Goal: Use online tool/utility: Utilize a website feature to perform a specific function

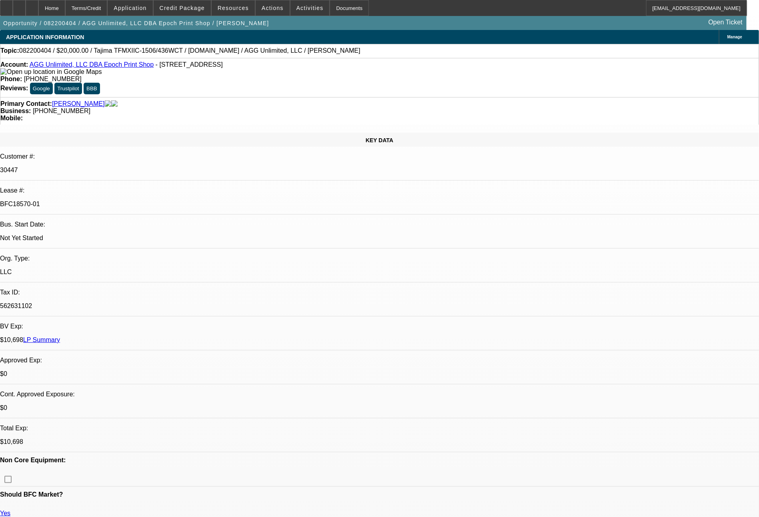
select select "0"
select select "2"
select select "0"
select select "6"
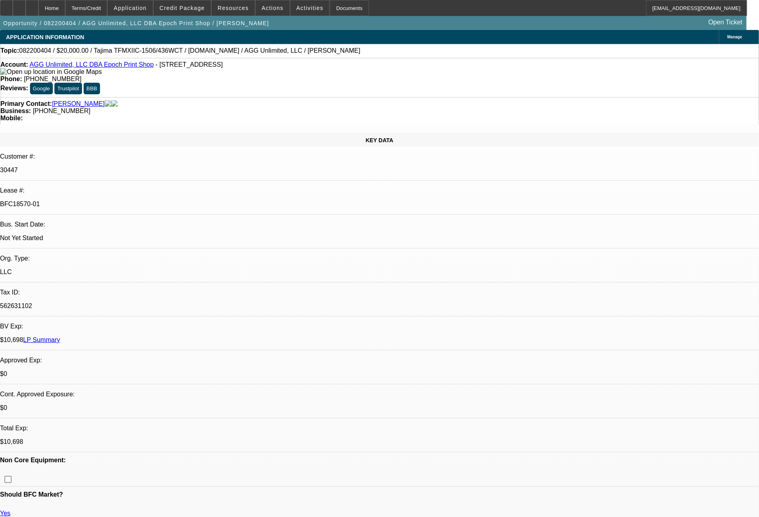
select select "0"
select select "2"
select select "0"
select select "6"
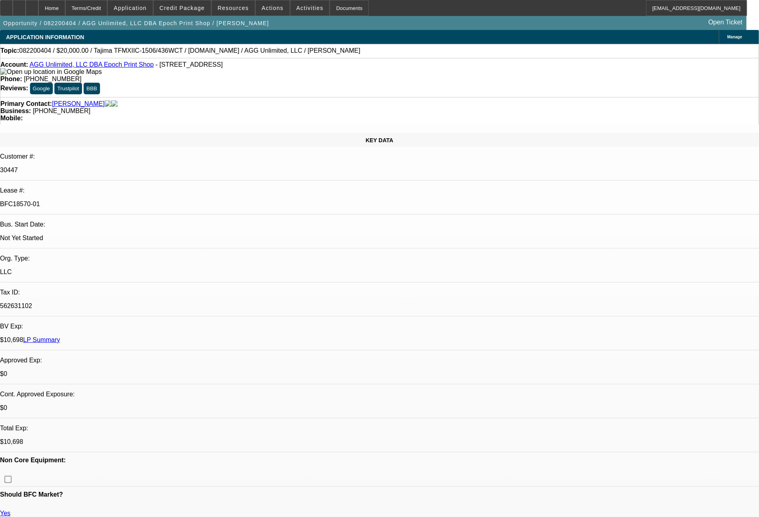
select select "0"
select select "2"
select select "0"
select select "6"
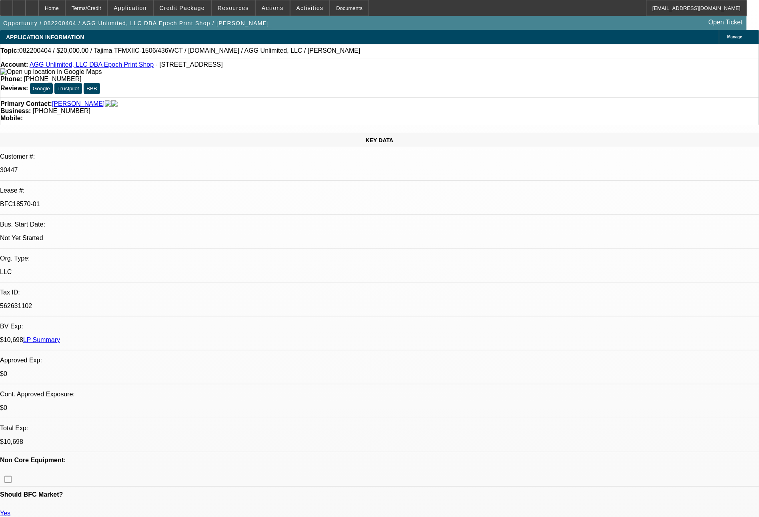
select select "0"
select select "2"
select select "0"
select select "6"
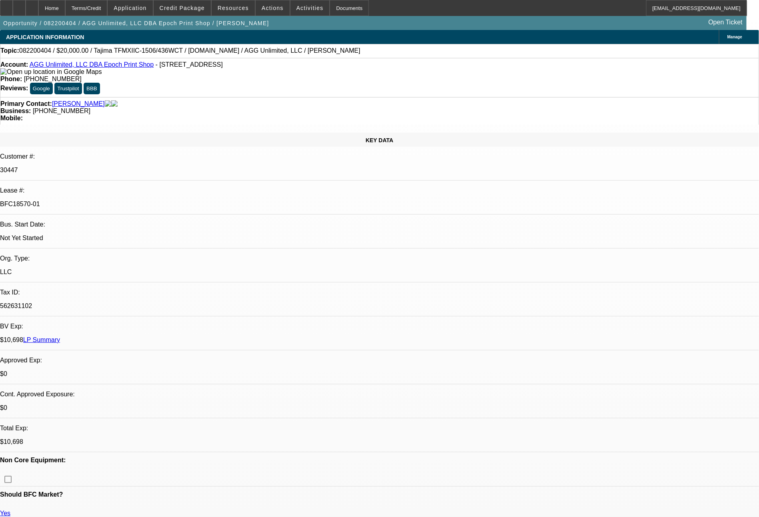
click at [60, 337] on link "LP Summary" at bounding box center [41, 340] width 37 height 7
select select "0"
select select "2"
select select "0"
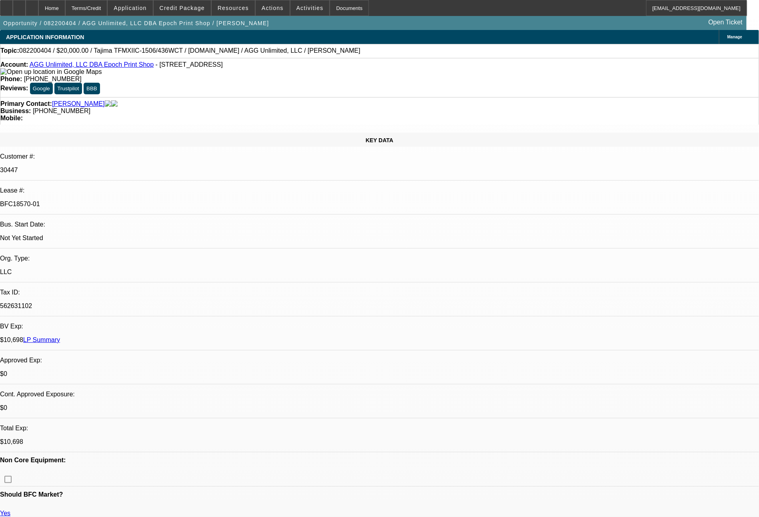
select select "6"
select select "0"
select select "2"
select select "0"
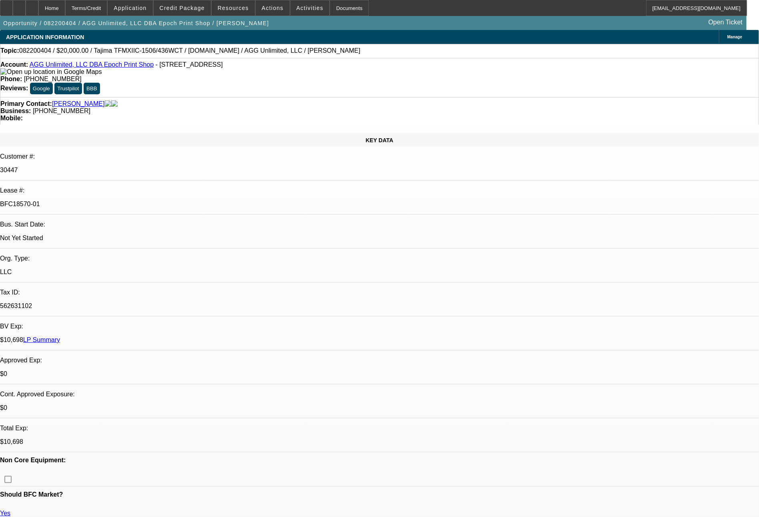
select select "6"
select select "0"
select select "2"
select select "0"
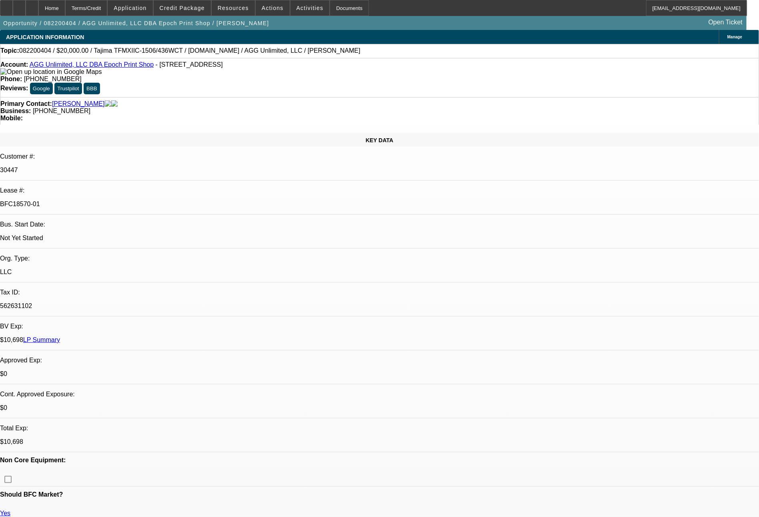
select select "6"
select select "0"
select select "2"
select select "0"
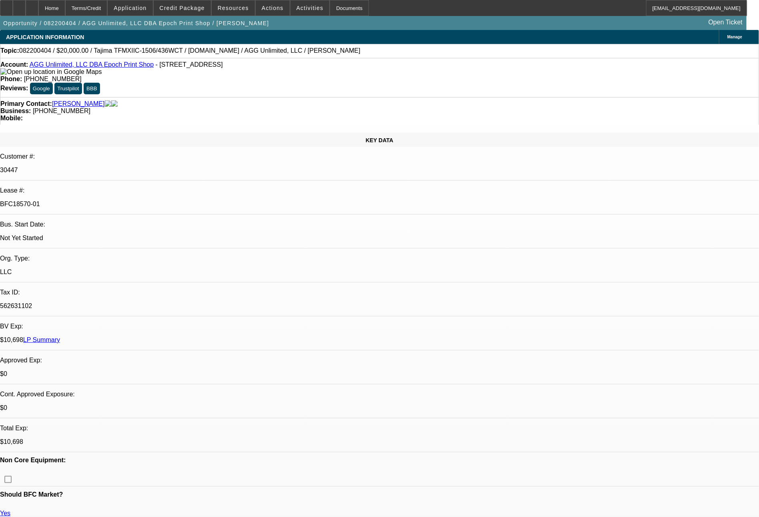
select select "6"
click at [60, 337] on link "LP Summary" at bounding box center [41, 340] width 37 height 7
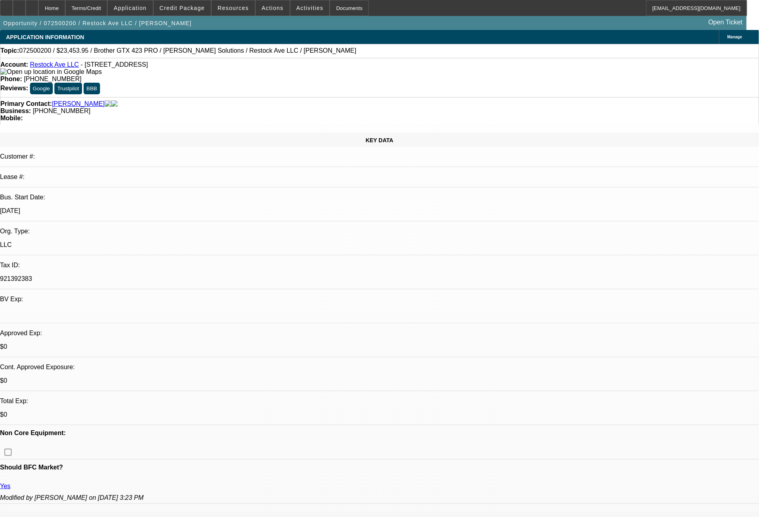
select select "0"
select select "6"
select select "0"
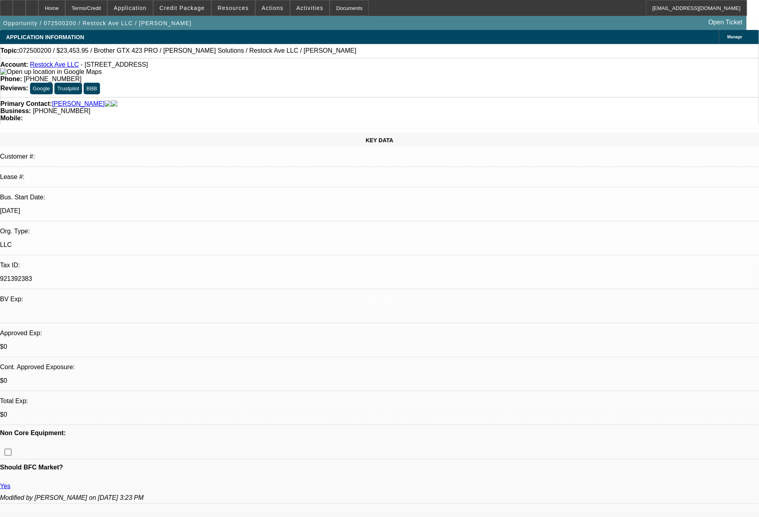
select select "0"
select select "6"
select select "0"
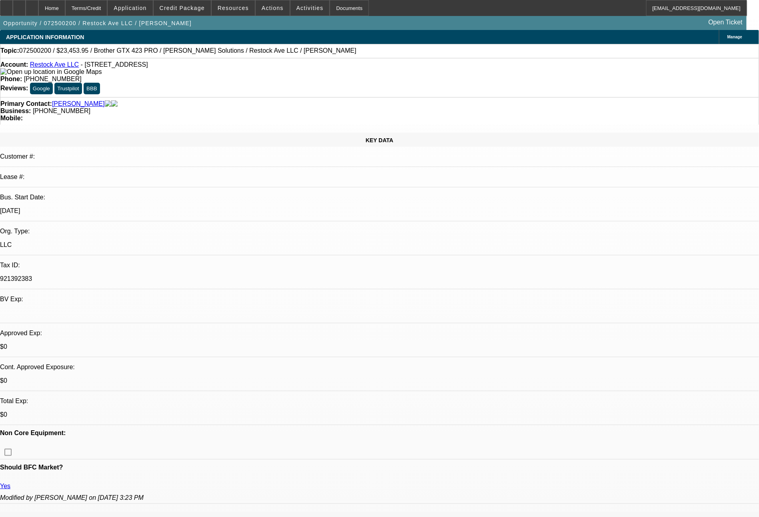
select select "0"
select select "6"
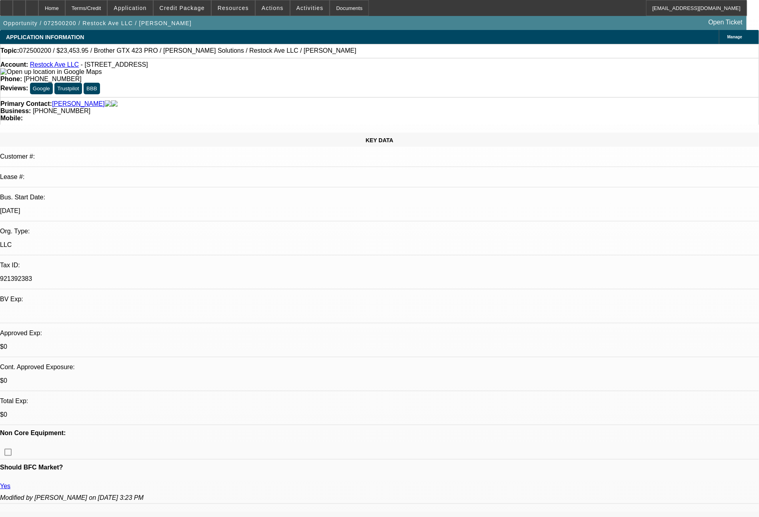
scroll to position [0, 0]
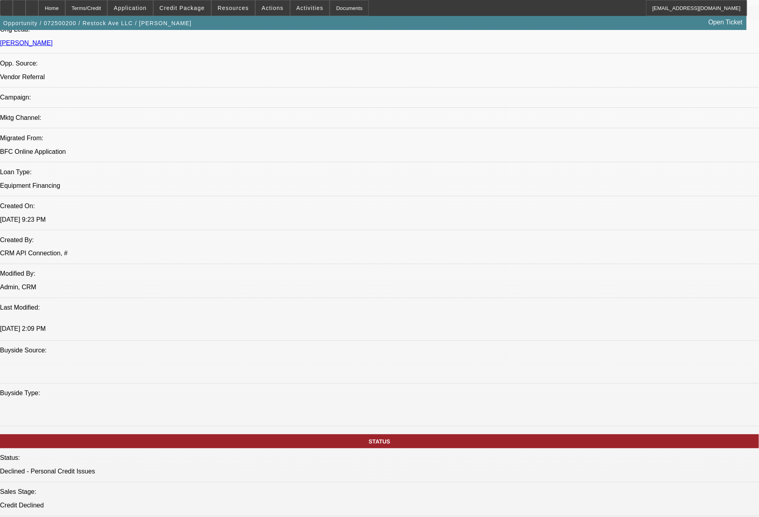
scroll to position [0, 0]
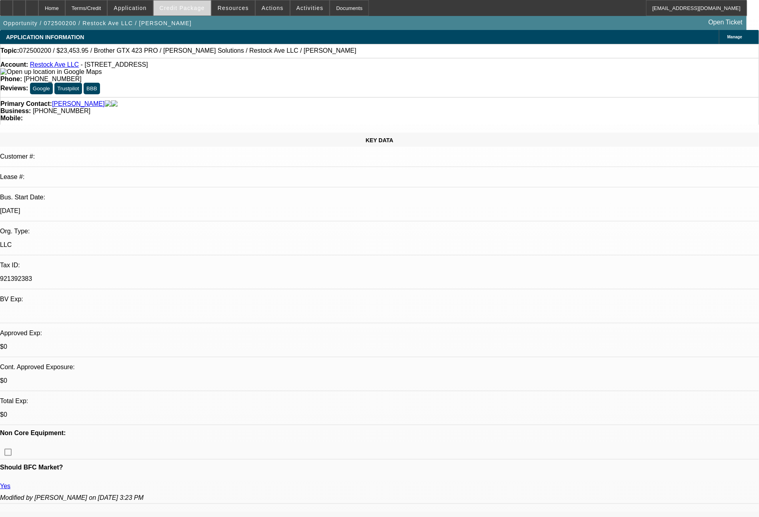
click at [200, 6] on span "Credit Package" at bounding box center [182, 8] width 45 height 6
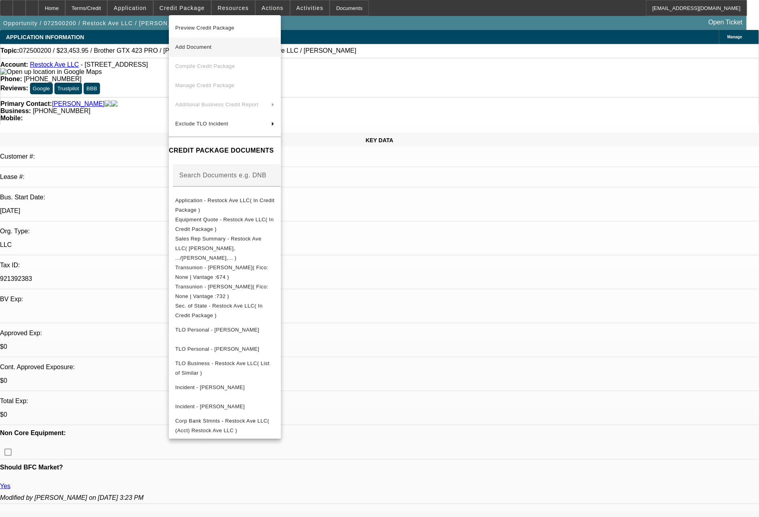
click at [220, 28] on span "Preview Credit Package" at bounding box center [204, 28] width 59 height 6
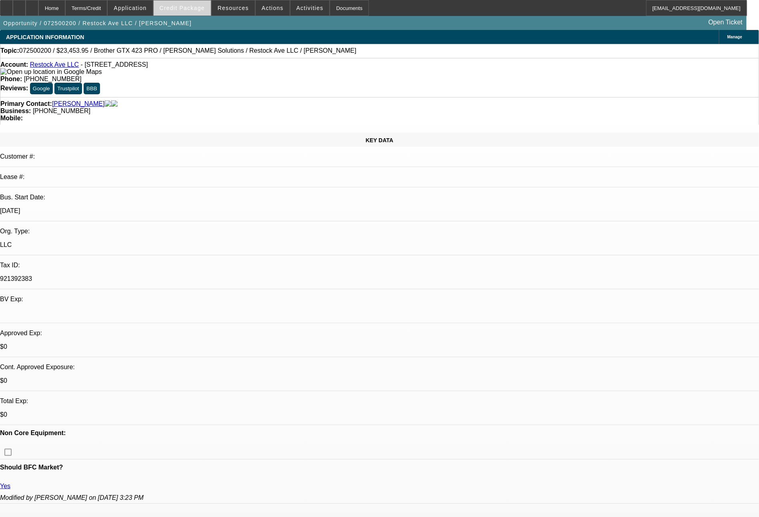
click at [203, 12] on span at bounding box center [182, 7] width 57 height 19
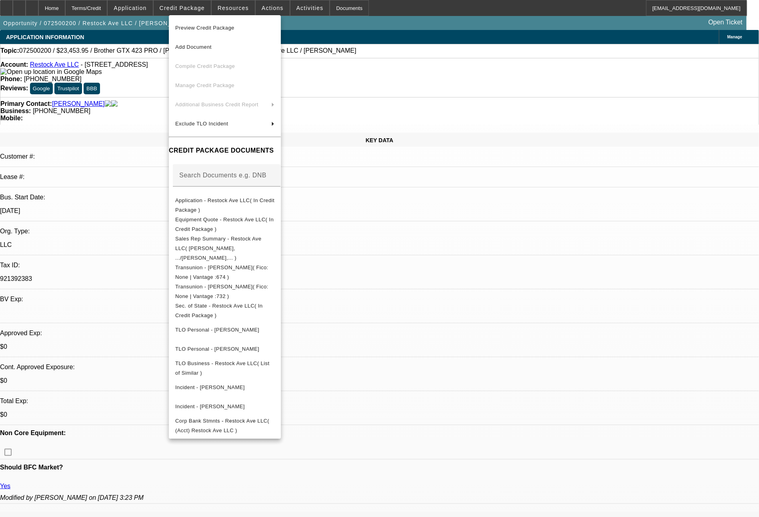
click at [570, 96] on div at bounding box center [379, 258] width 759 height 517
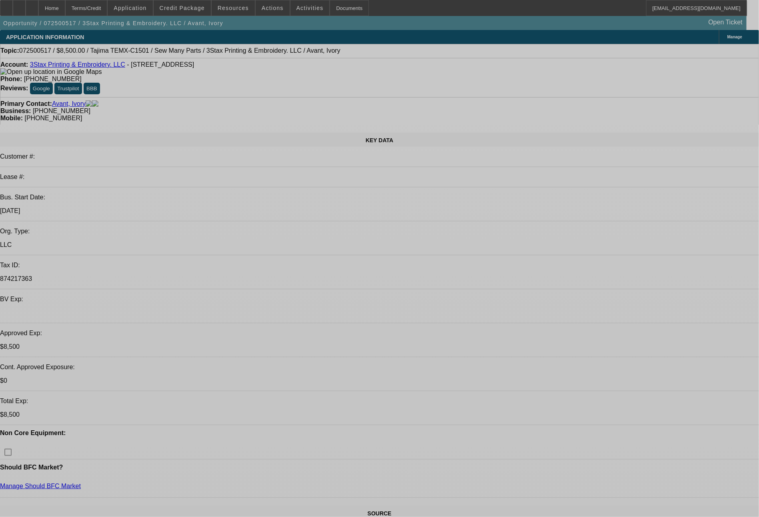
select select "0"
select select "2"
select select "0.1"
select select "4"
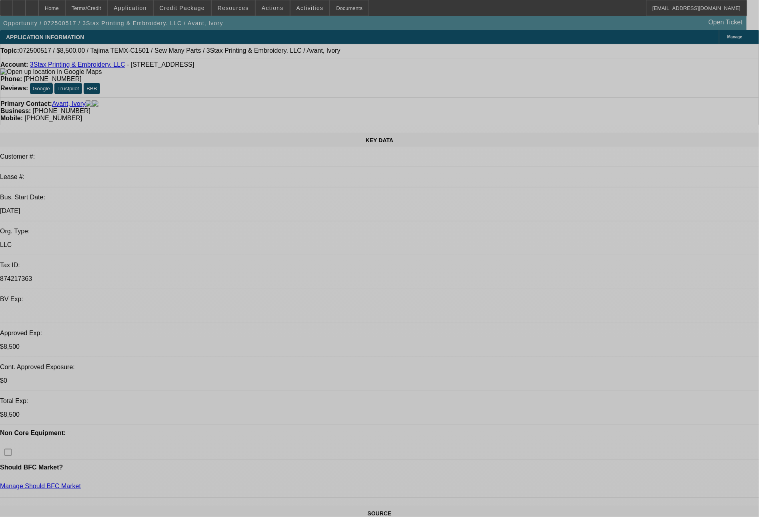
select select "0"
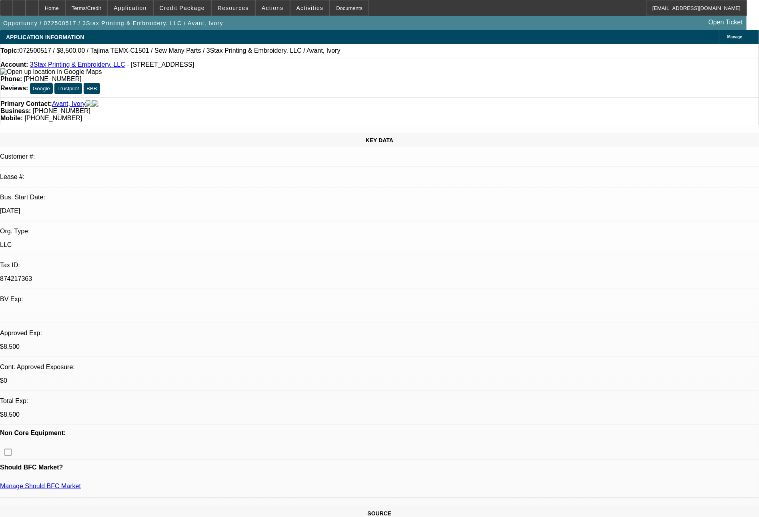
select select "0"
select select "2"
select select "0"
select select "6"
select select "0"
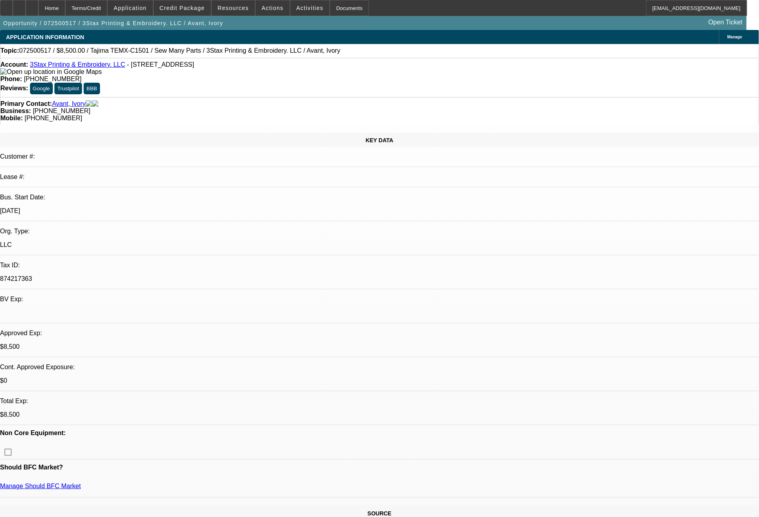
select select "0"
select select "2"
select select "0"
select select "6"
select select "0"
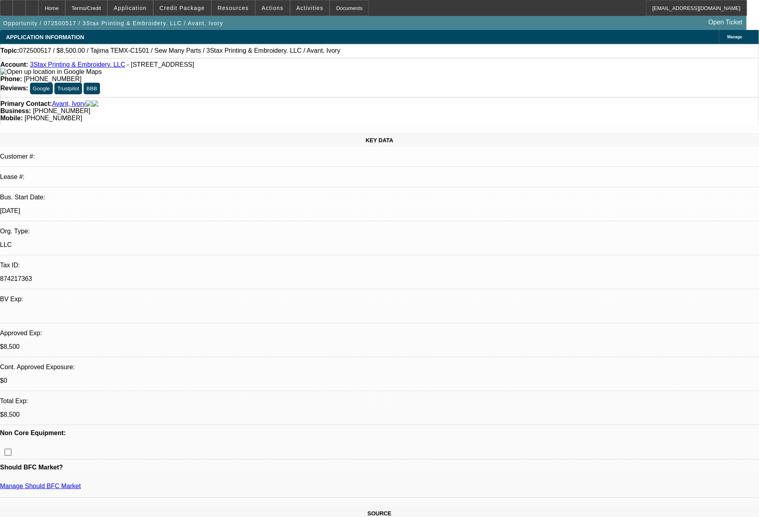
select select "2"
select select "0"
select select "6"
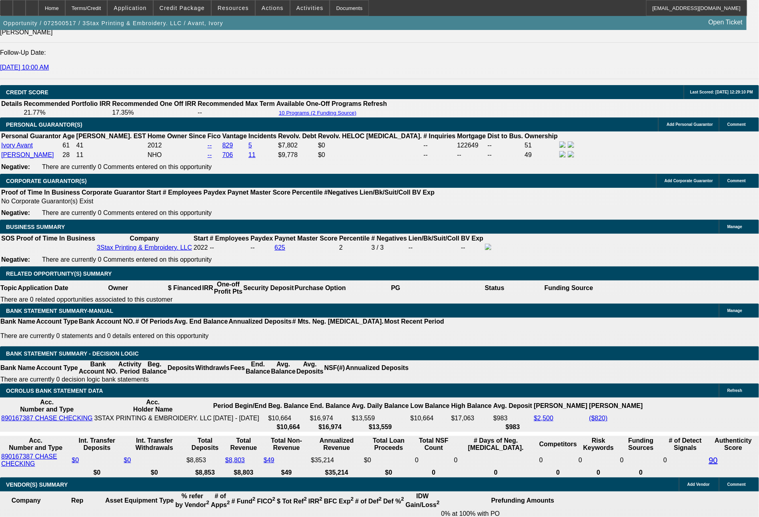
scroll to position [1089, 0]
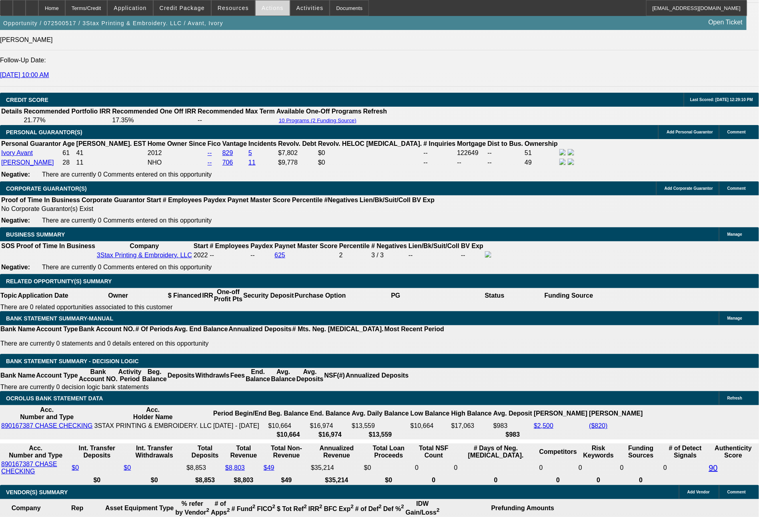
click at [264, 4] on span at bounding box center [273, 7] width 34 height 19
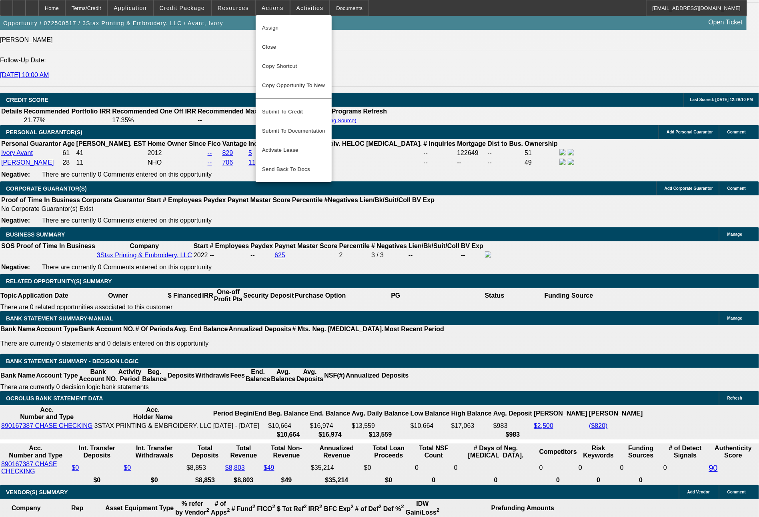
click at [233, 10] on div at bounding box center [379, 258] width 759 height 517
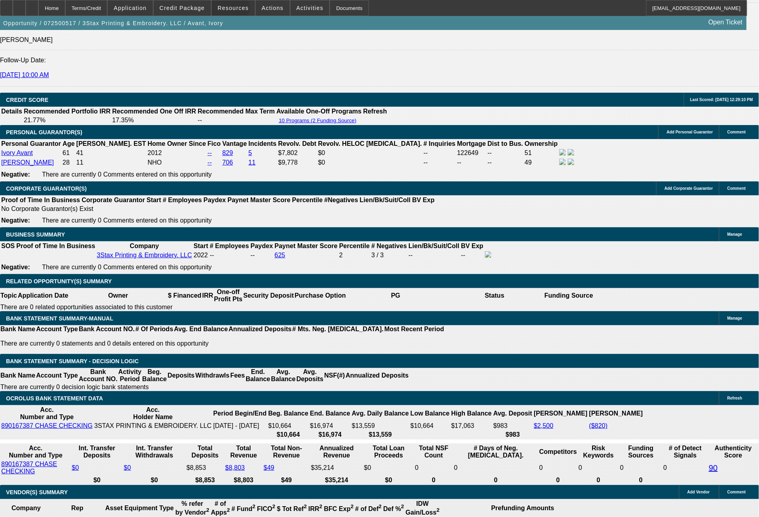
click at [233, 10] on span "Resources" at bounding box center [233, 8] width 31 height 6
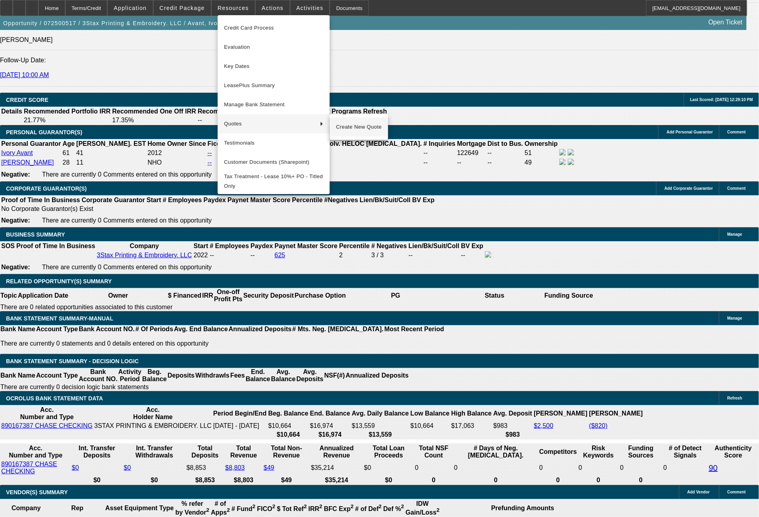
click at [339, 130] on span "Create New Quote" at bounding box center [359, 127] width 46 height 10
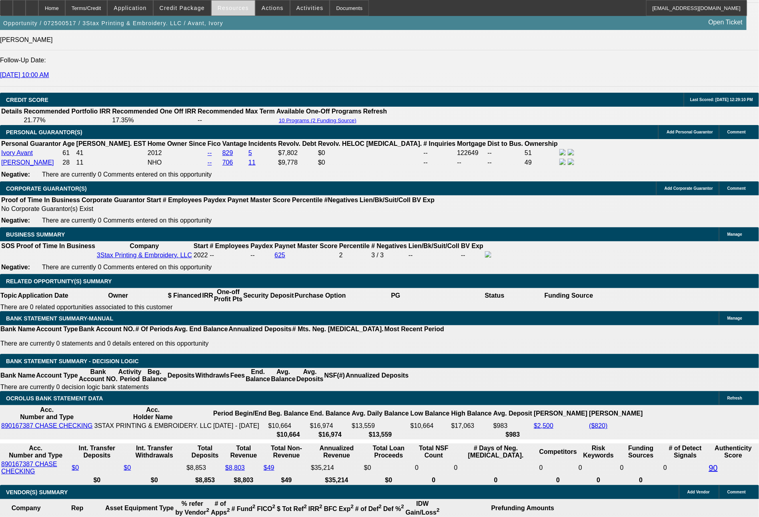
click at [234, 6] on span "Resources" at bounding box center [233, 8] width 31 height 6
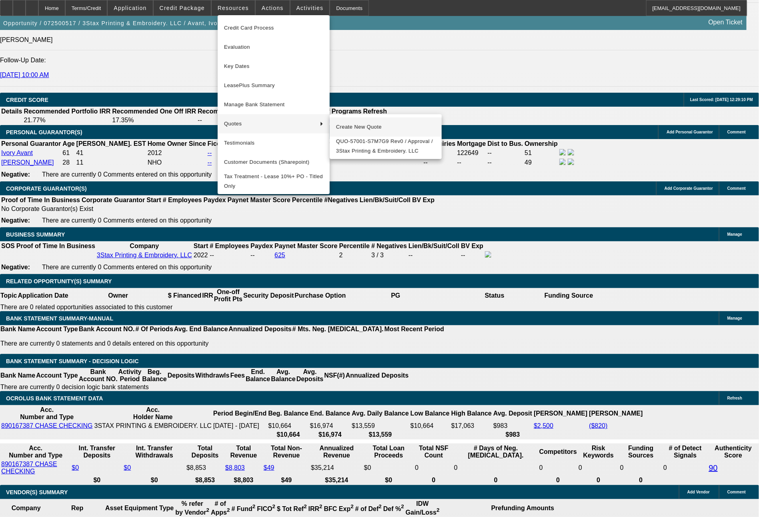
click at [341, 122] on button "Create New Quote" at bounding box center [385, 127] width 112 height 19
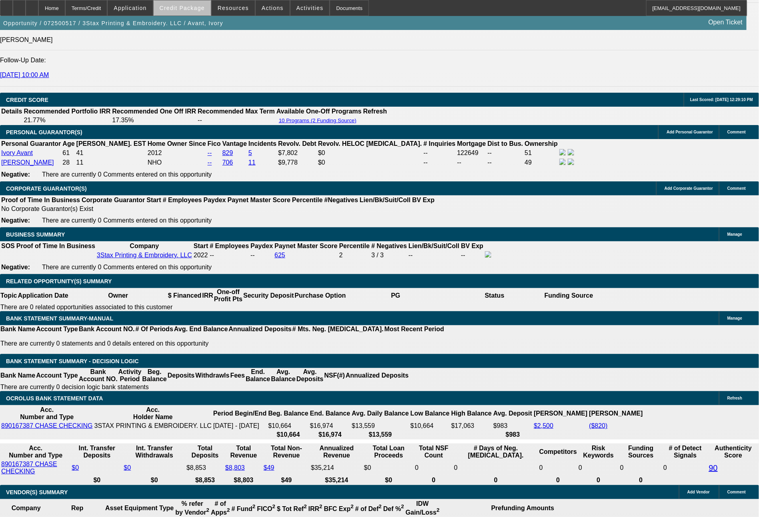
click at [201, 11] on span at bounding box center [182, 7] width 57 height 19
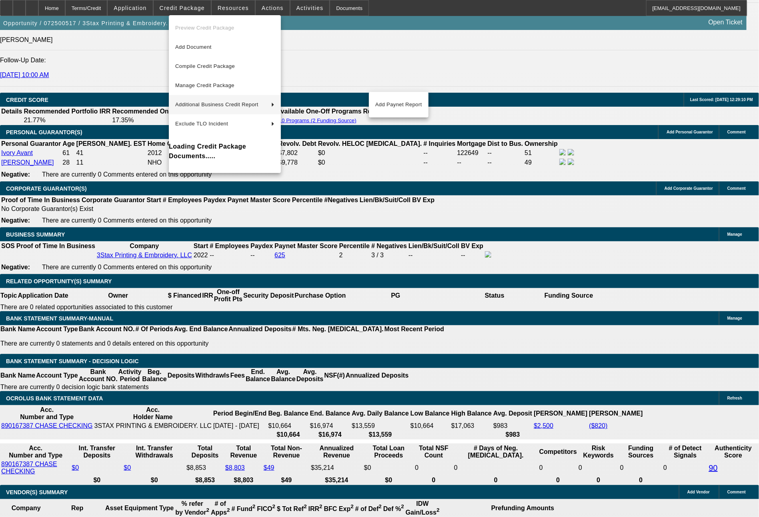
click at [652, 498] on div at bounding box center [379, 258] width 759 height 517
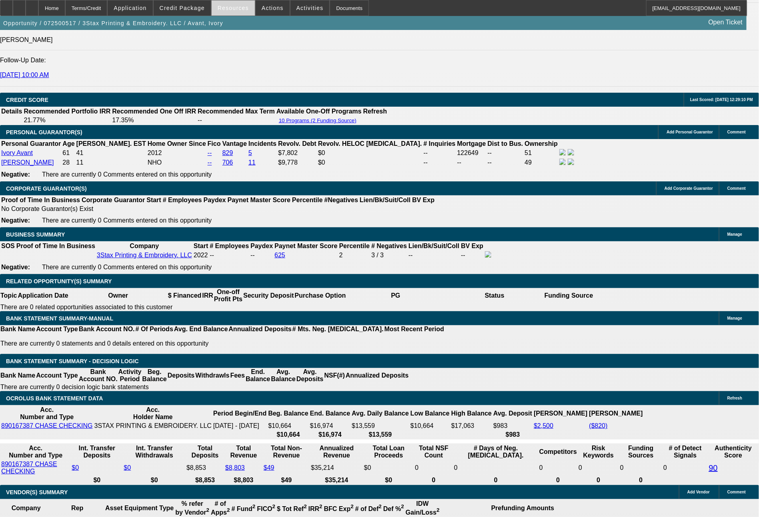
click at [238, 6] on span "Resources" at bounding box center [233, 8] width 31 height 6
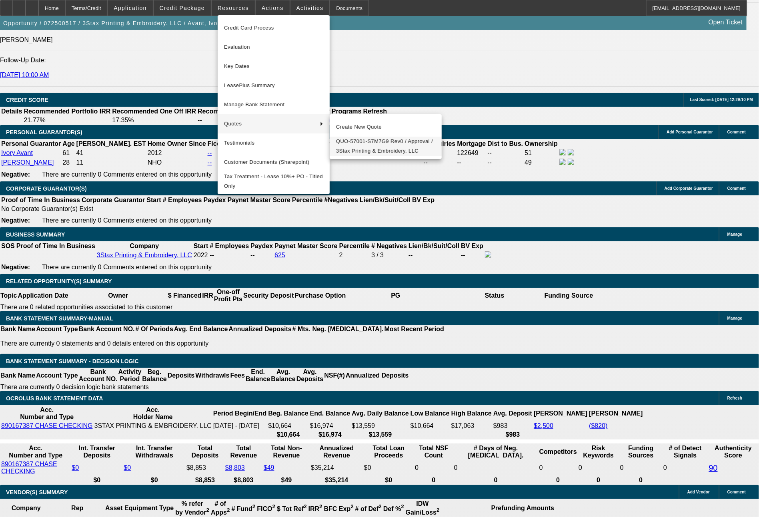
click at [342, 140] on span "QUO-57001-S7M7G9 Rev0 / Approval / 3Stax Printing & Embroidery. LLC" at bounding box center [385, 146] width 99 height 19
